Goal: Task Accomplishment & Management: Use online tool/utility

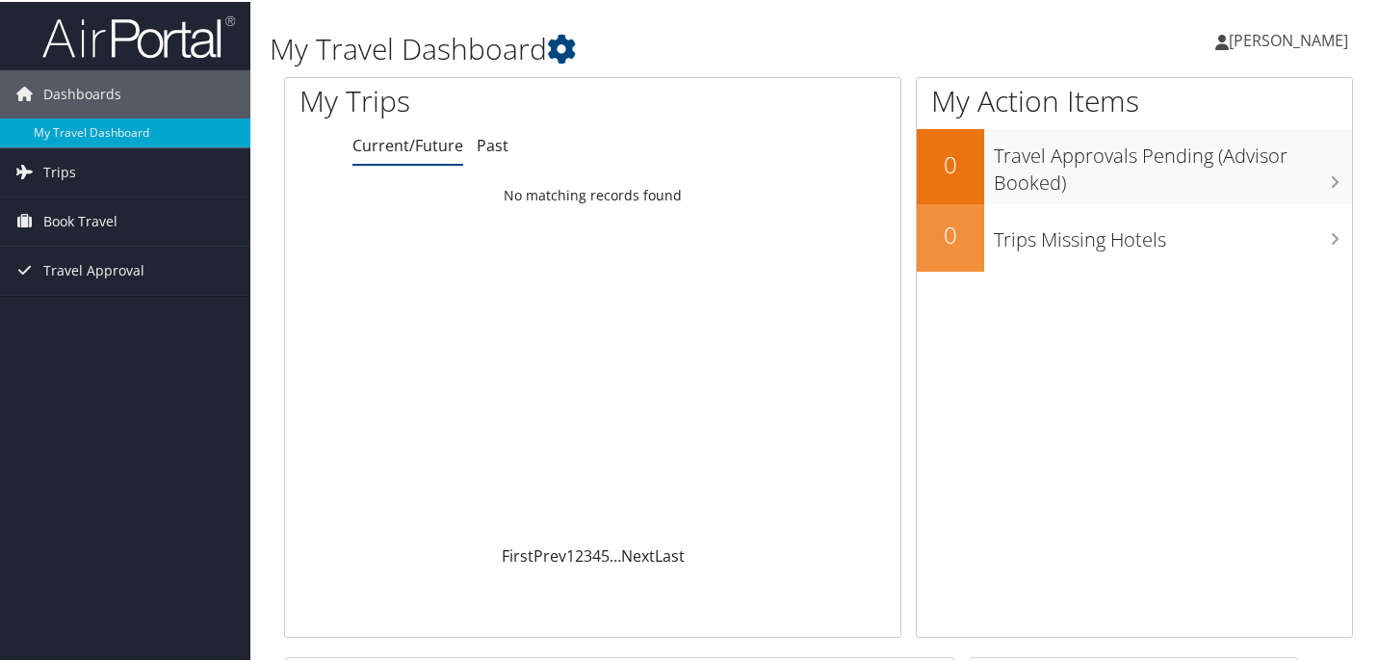
click at [507, 140] on ul "Current/Future Past" at bounding box center [626, 144] width 548 height 35
click at [489, 143] on link "Past" at bounding box center [493, 143] width 32 height 21
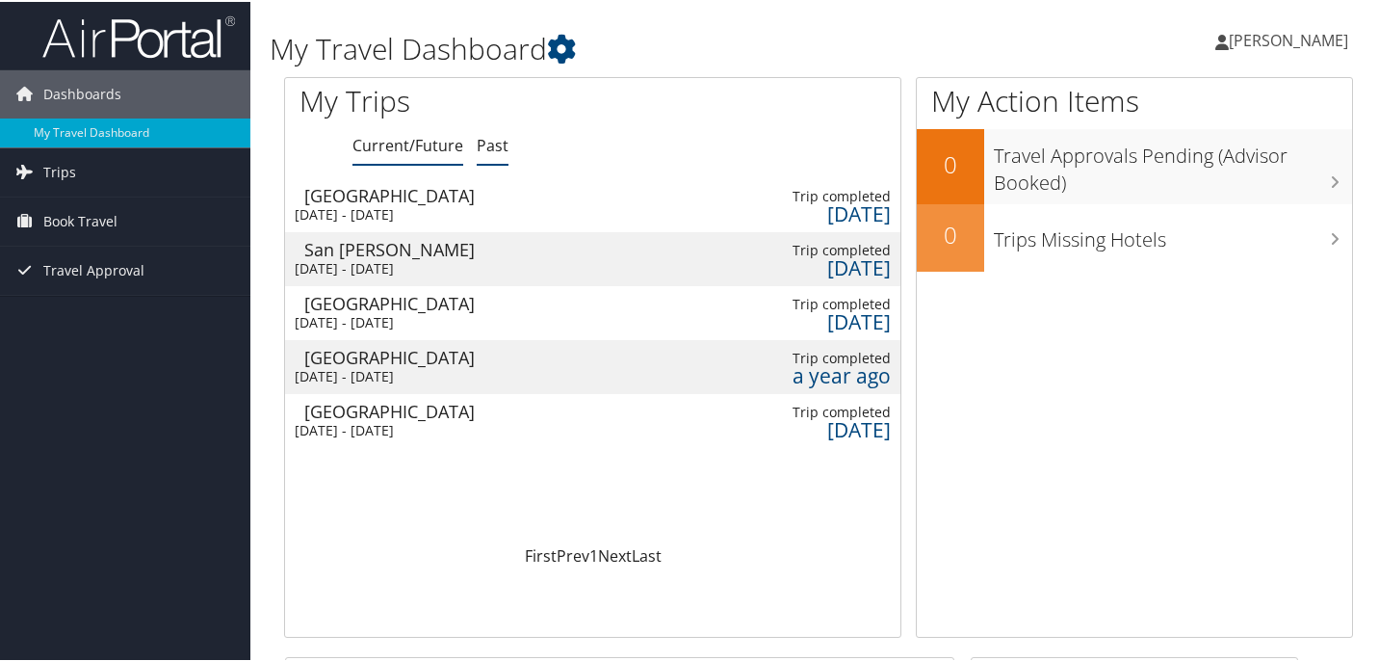
click at [431, 147] on link "Current/Future" at bounding box center [407, 143] width 111 height 21
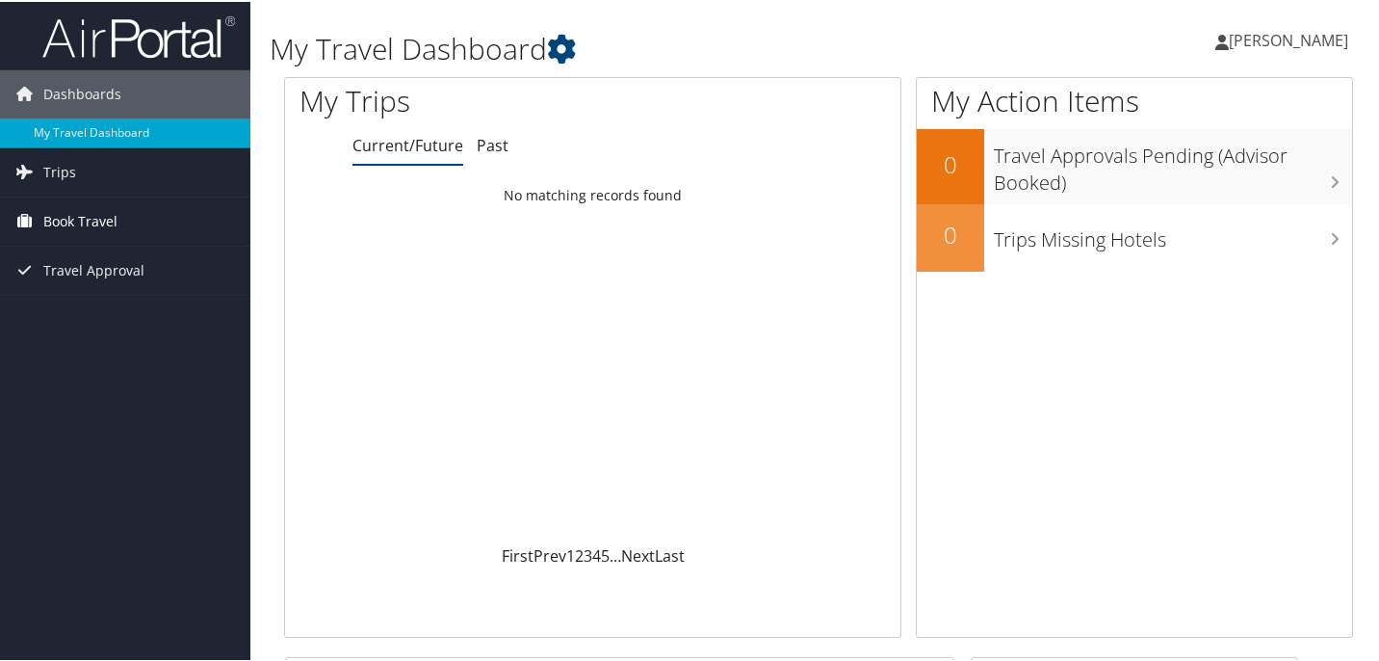
click at [75, 224] on span "Book Travel" at bounding box center [80, 219] width 74 height 48
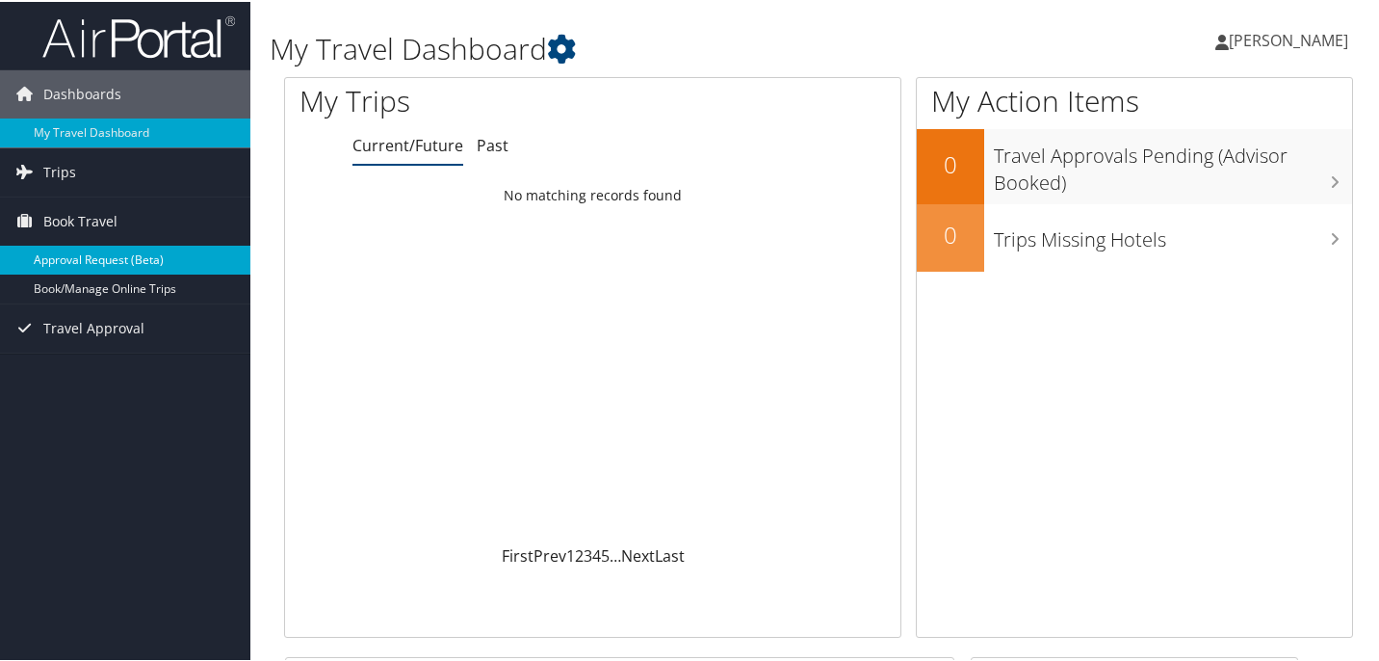
click at [85, 255] on link "Approval Request (Beta)" at bounding box center [125, 258] width 250 height 29
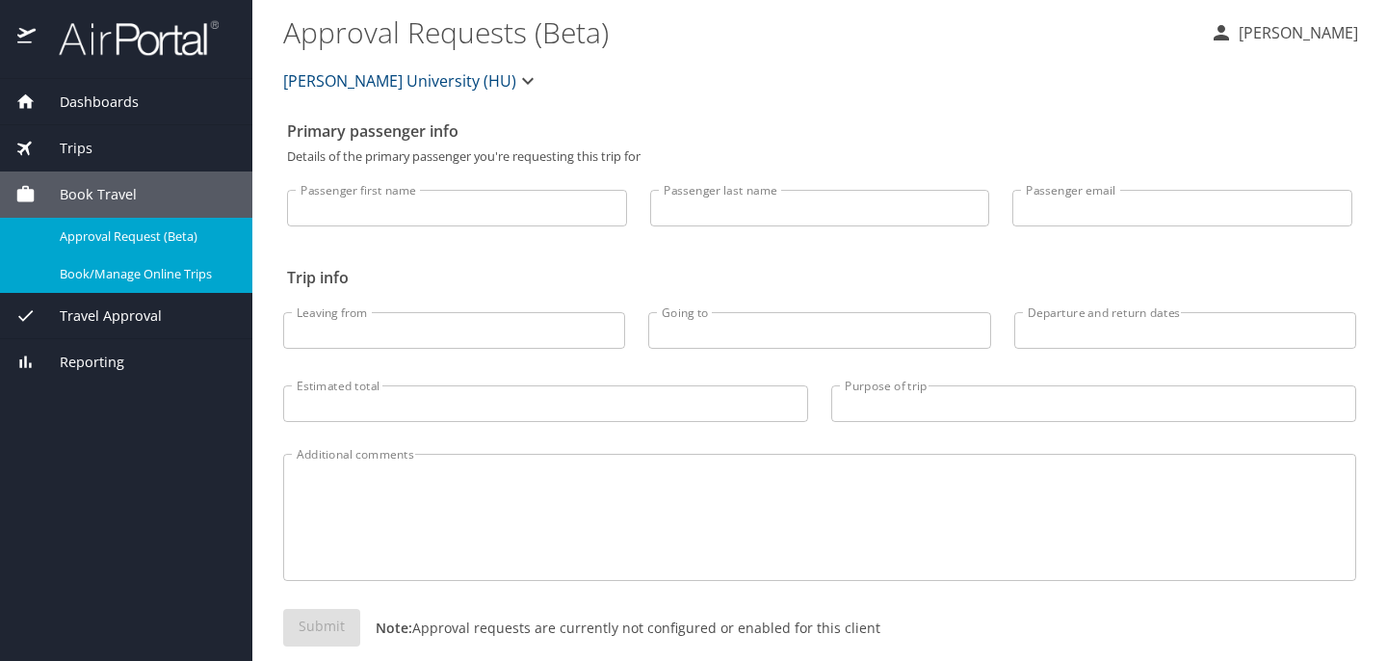
click at [116, 271] on span "Book/Manage Online Trips" at bounding box center [144, 274] width 169 height 18
